Goal: Communication & Community: Answer question/provide support

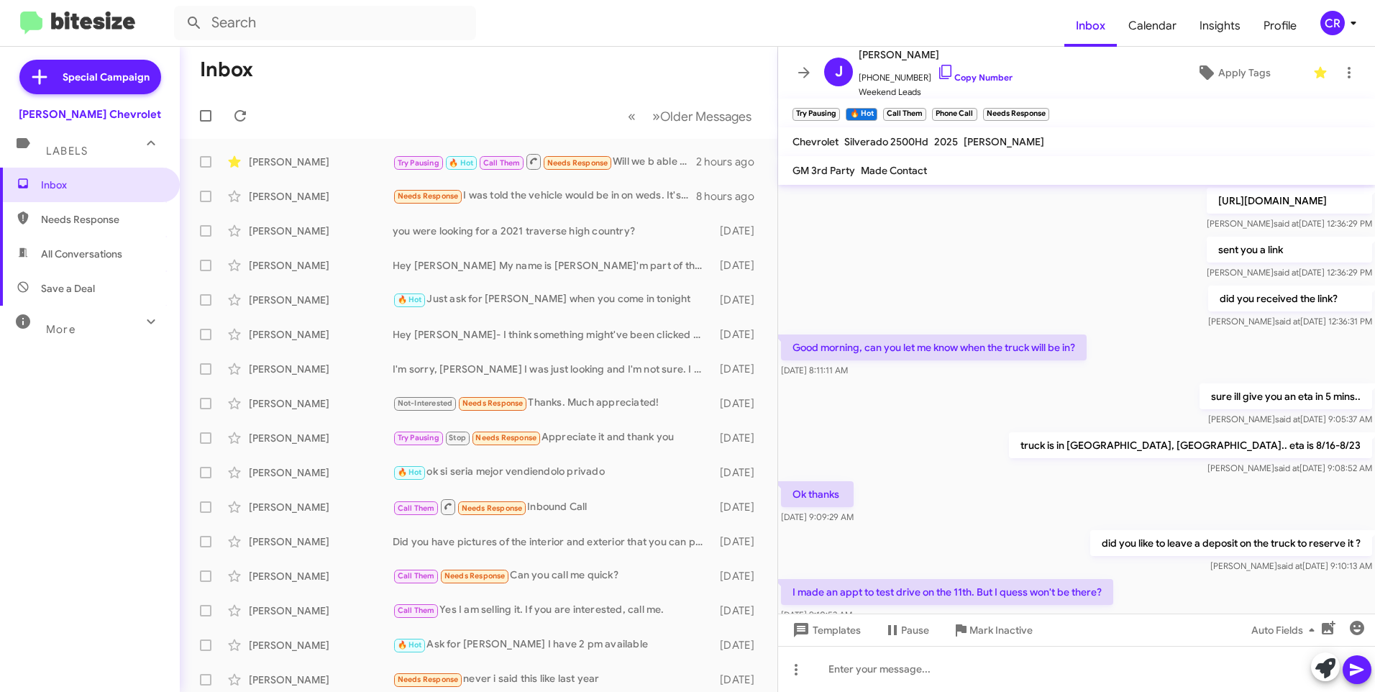
scroll to position [614, 0]
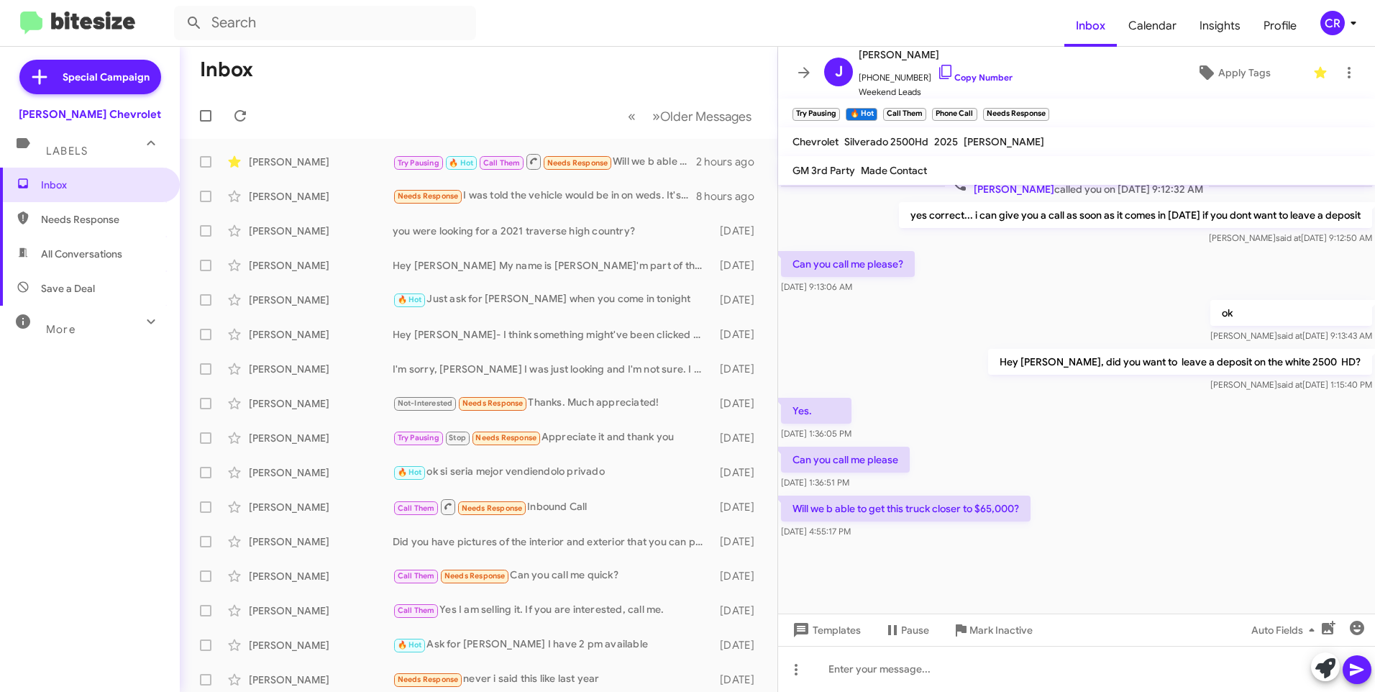
drag, startPoint x: 0, startPoint y: 0, endPoint x: 91, endPoint y: 228, distance: 245.4
click at [91, 228] on span "Needs Response" at bounding box center [90, 219] width 180 height 35
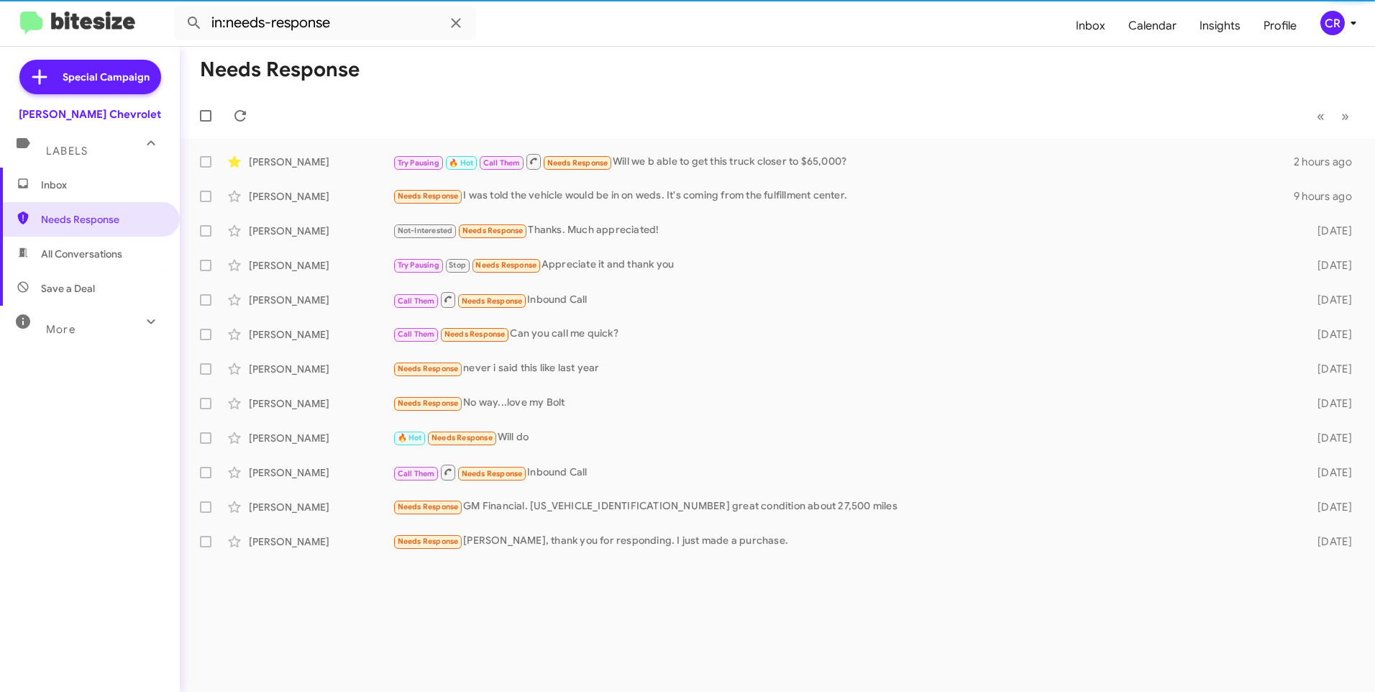
click at [84, 248] on span "All Conversations" at bounding box center [81, 254] width 81 height 14
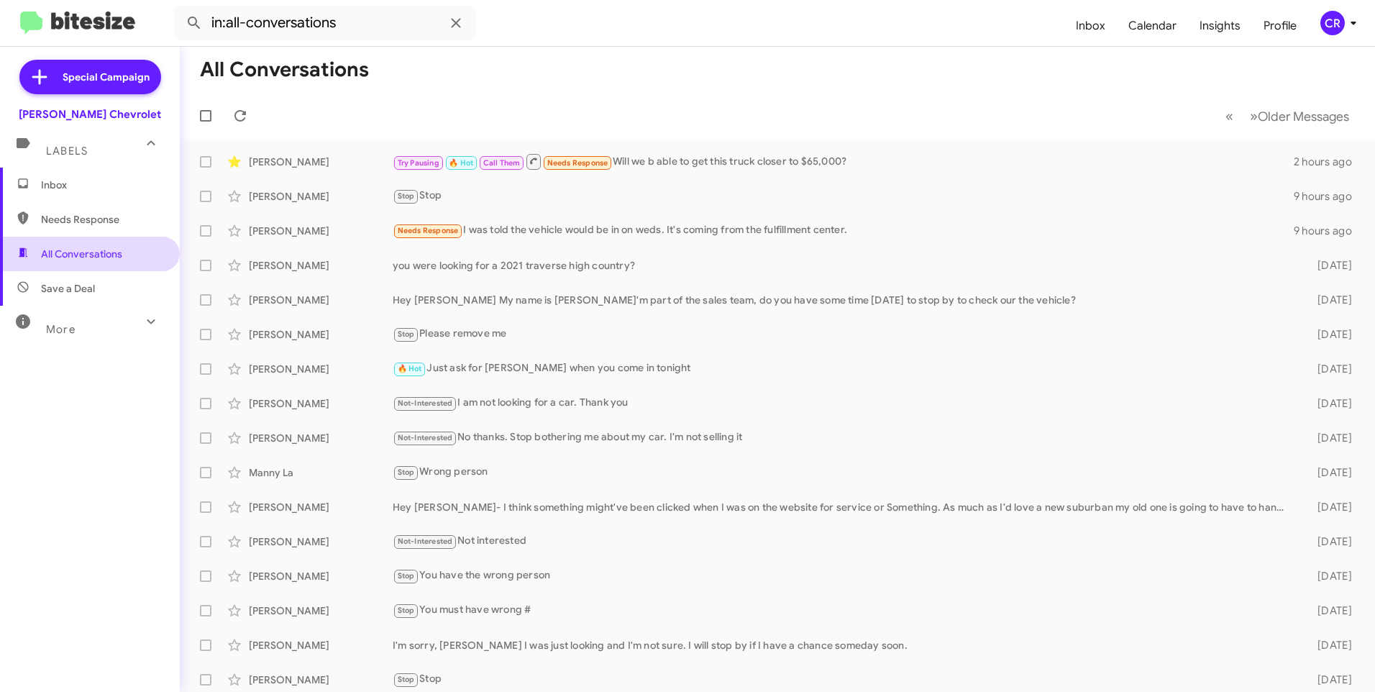
click at [91, 270] on span "All Conversations" at bounding box center [90, 254] width 180 height 35
click at [83, 282] on span "Save a Deal" at bounding box center [68, 288] width 54 height 14
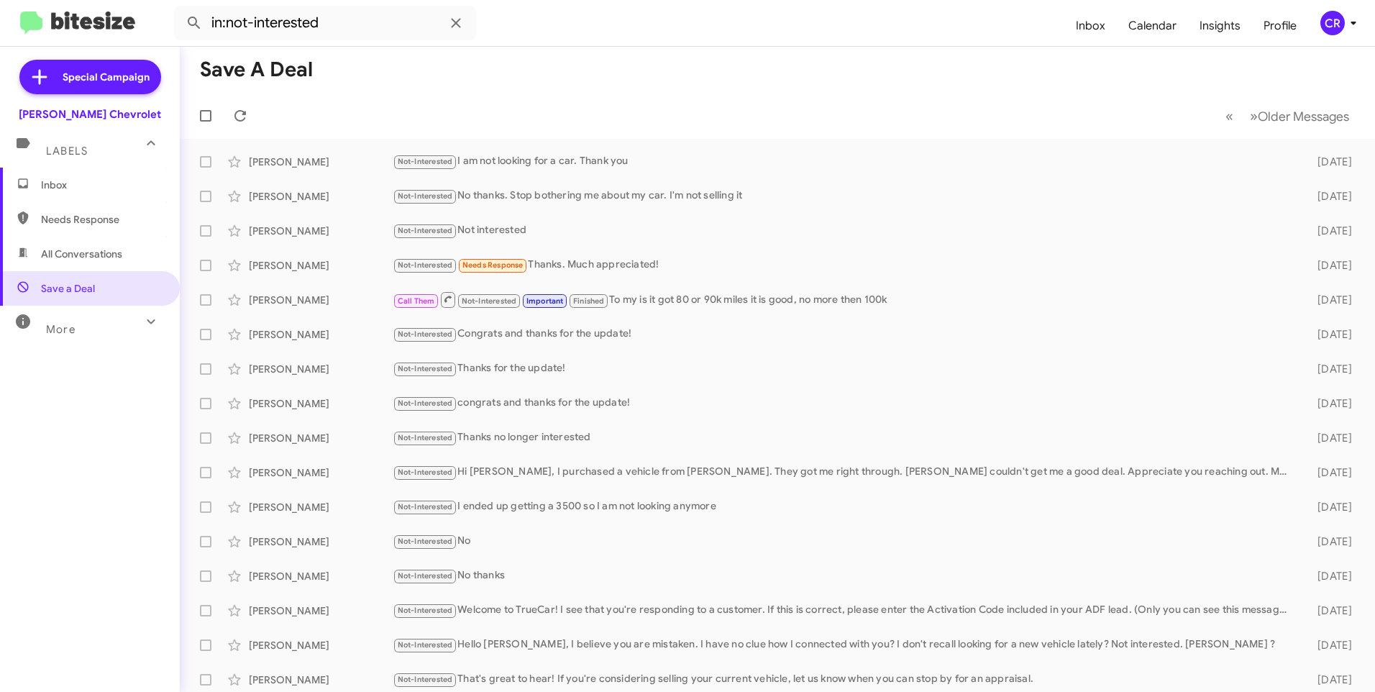
click at [91, 224] on span "Needs Response" at bounding box center [102, 219] width 122 height 14
type input "in:needs-response"
